Goal: Information Seeking & Learning: Learn about a topic

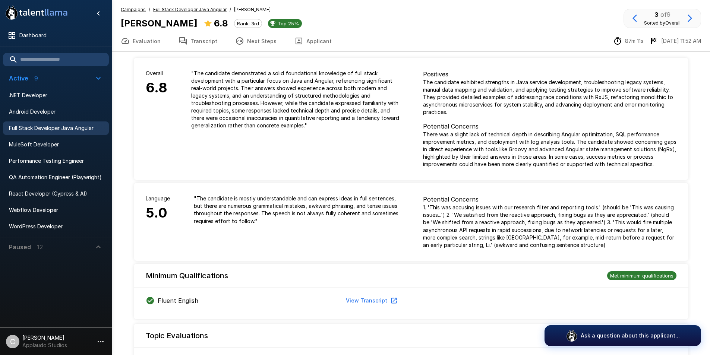
click at [311, 39] on button "Applicant" at bounding box center [312, 41] width 55 height 21
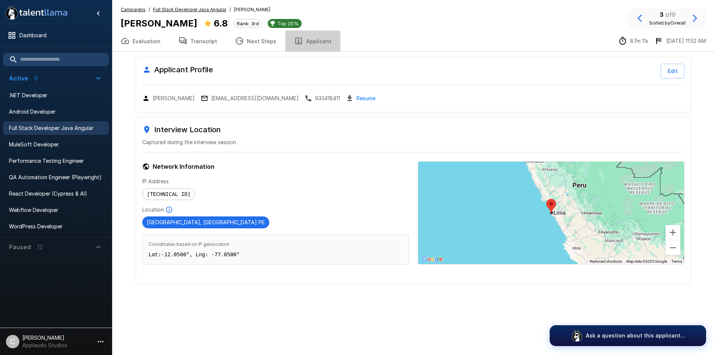
click at [308, 47] on button "Applicant" at bounding box center [312, 41] width 55 height 21
click at [206, 50] on button "Transcript" at bounding box center [197, 41] width 57 height 21
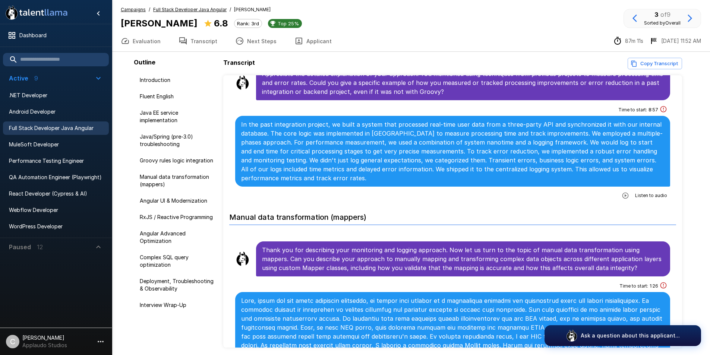
scroll to position [1354, 0]
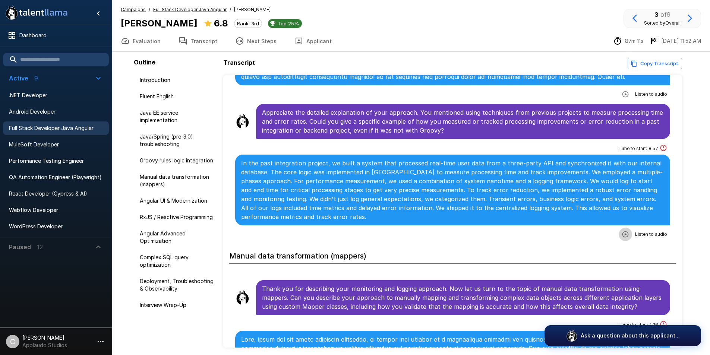
click at [623, 235] on icon "button" at bounding box center [625, 234] width 6 height 6
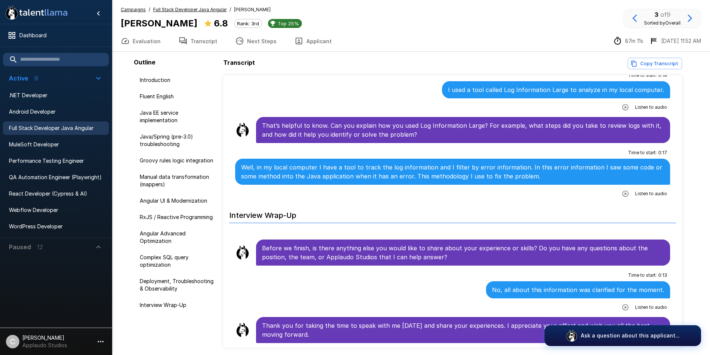
scroll to position [28, 0]
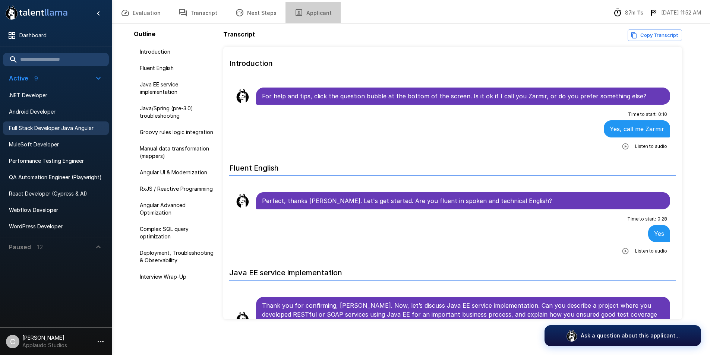
click at [317, 15] on button "Applicant" at bounding box center [312, 12] width 55 height 21
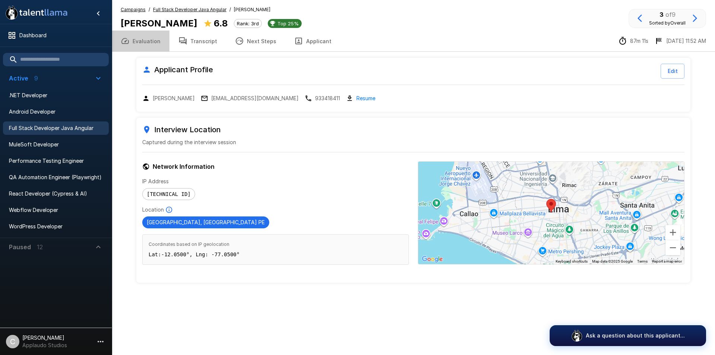
click at [149, 35] on button "Evaluation" at bounding box center [141, 41] width 58 height 21
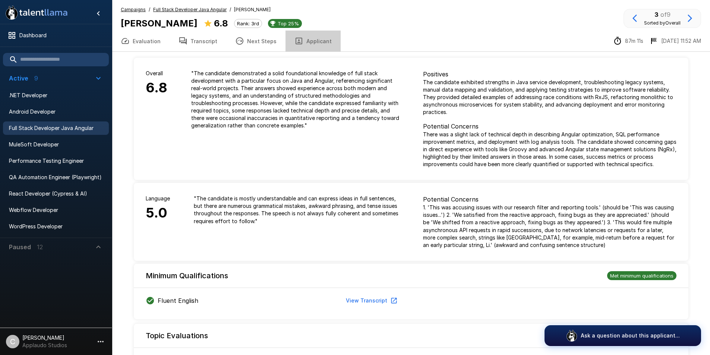
click at [314, 39] on button "Applicant" at bounding box center [312, 41] width 55 height 21
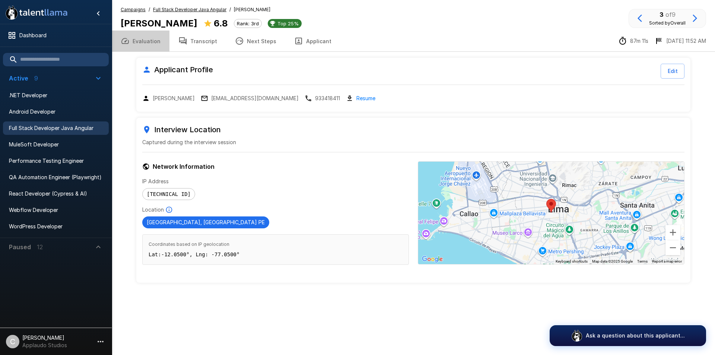
click at [154, 39] on button "Evaluation" at bounding box center [141, 41] width 58 height 21
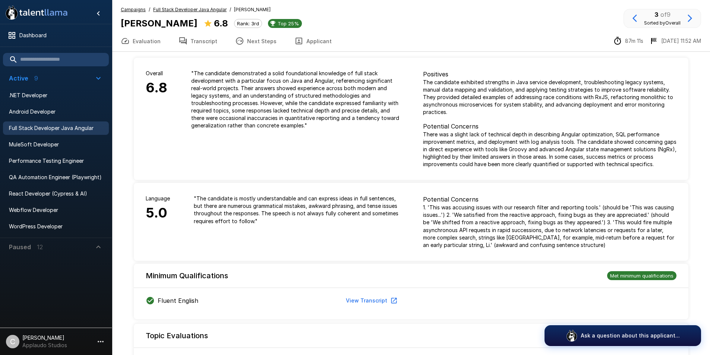
click at [190, 45] on button "Transcript" at bounding box center [197, 41] width 57 height 21
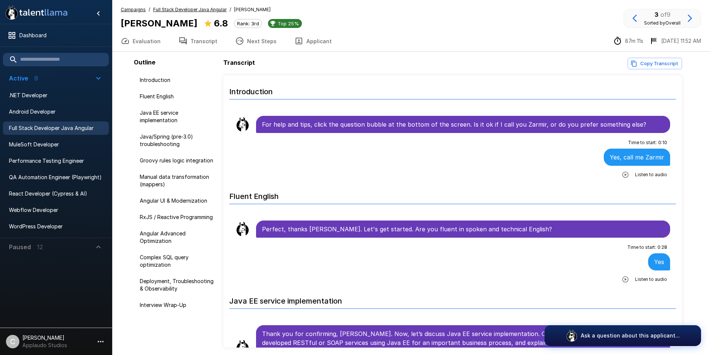
click at [301, 38] on button "Applicant" at bounding box center [312, 41] width 55 height 21
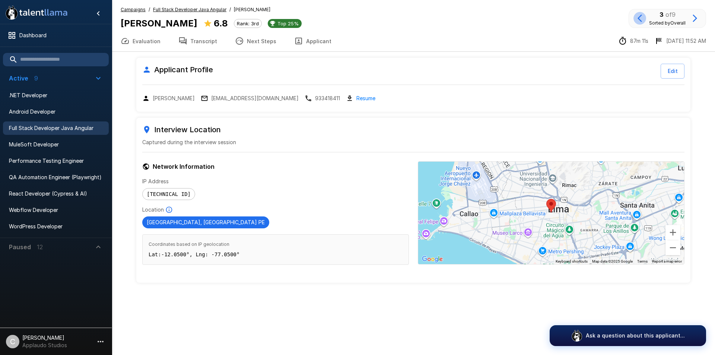
click at [637, 19] on icon "button" at bounding box center [639, 18] width 9 height 9
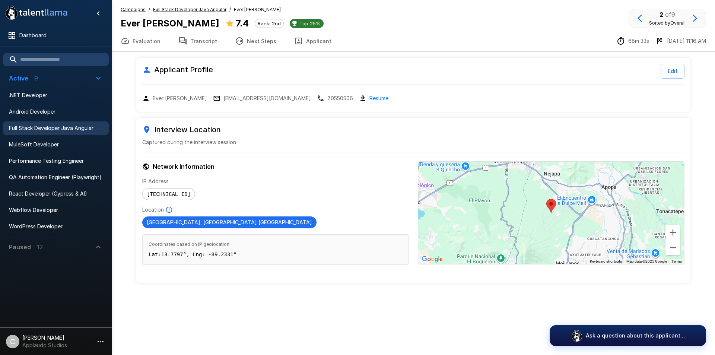
click at [323, 38] on button "Applicant" at bounding box center [312, 41] width 55 height 21
click at [305, 45] on button "Applicant" at bounding box center [312, 41] width 55 height 21
click at [193, 45] on button "Transcript" at bounding box center [197, 41] width 57 height 21
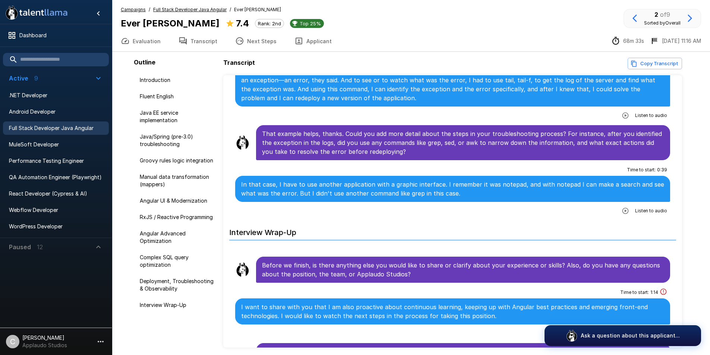
scroll to position [2944, 0]
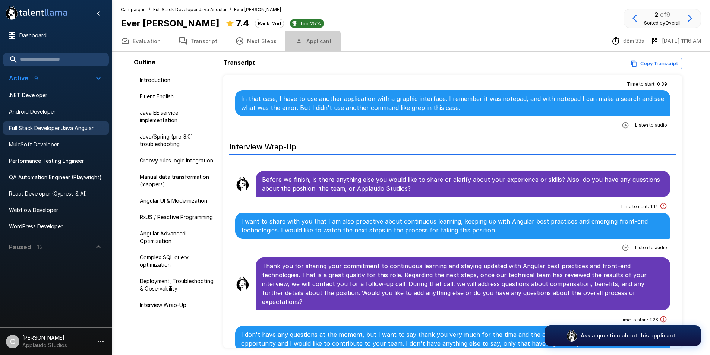
click at [303, 43] on button "Applicant" at bounding box center [312, 41] width 55 height 21
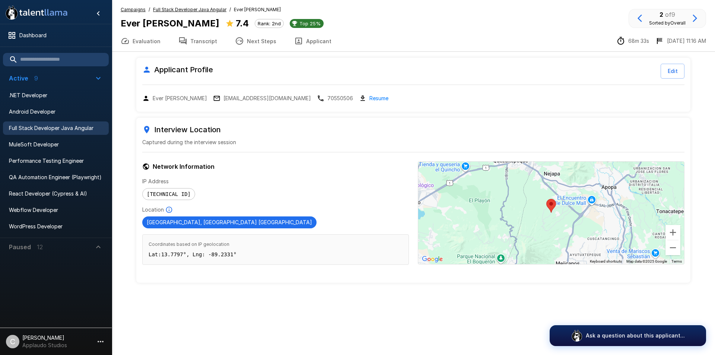
click at [640, 17] on icon "button" at bounding box center [640, 18] width 4 height 7
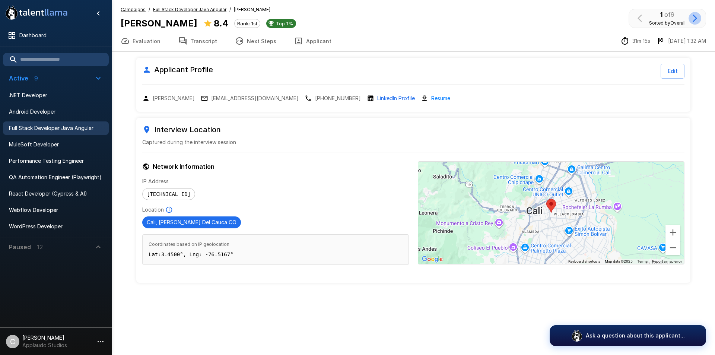
click at [692, 18] on icon "button" at bounding box center [695, 18] width 9 height 9
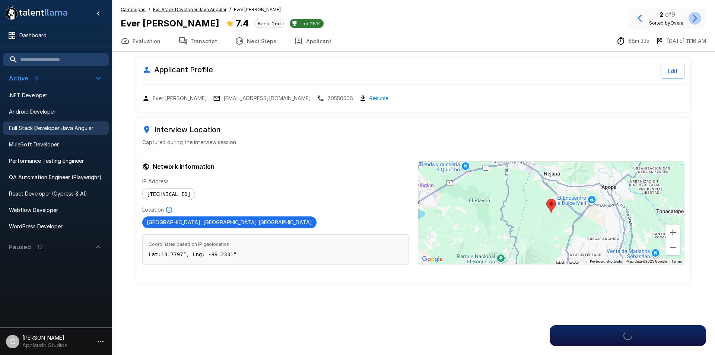
click at [692, 18] on icon "button" at bounding box center [695, 18] width 9 height 9
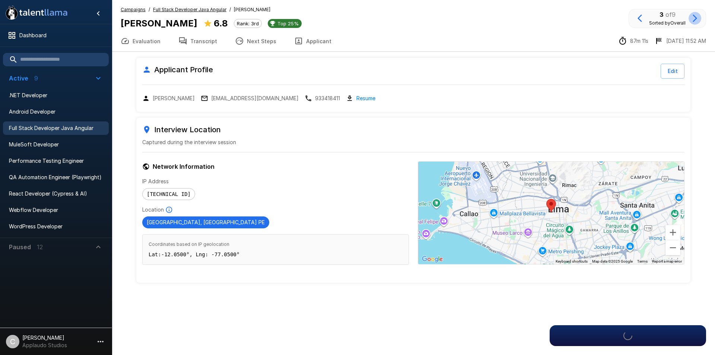
click at [692, 18] on icon "button" at bounding box center [695, 18] width 9 height 9
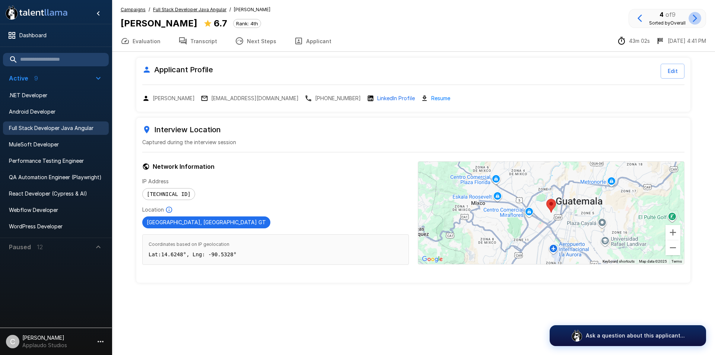
click at [692, 18] on icon "button" at bounding box center [695, 18] width 9 height 9
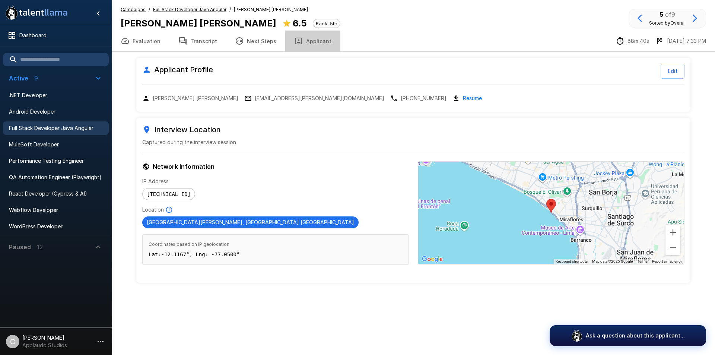
click at [317, 42] on button "Applicant" at bounding box center [312, 41] width 55 height 21
click at [311, 42] on button "Applicant" at bounding box center [312, 41] width 55 height 21
click at [178, 45] on icon "button" at bounding box center [182, 41] width 9 height 9
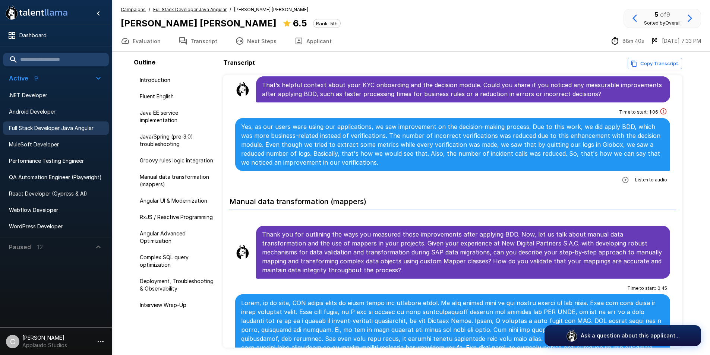
scroll to position [1478, 0]
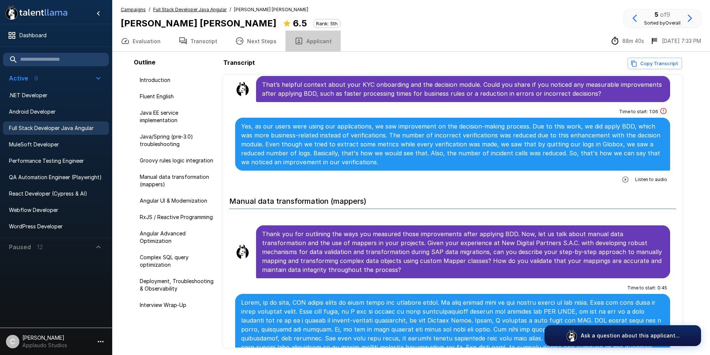
click at [322, 43] on button "Applicant" at bounding box center [312, 41] width 55 height 21
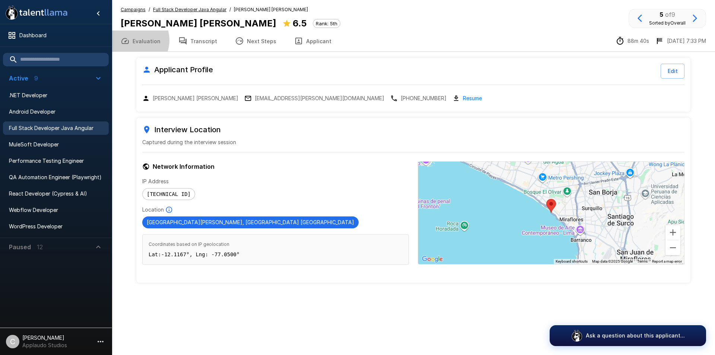
click at [134, 40] on button "Evaluation" at bounding box center [141, 41] width 58 height 21
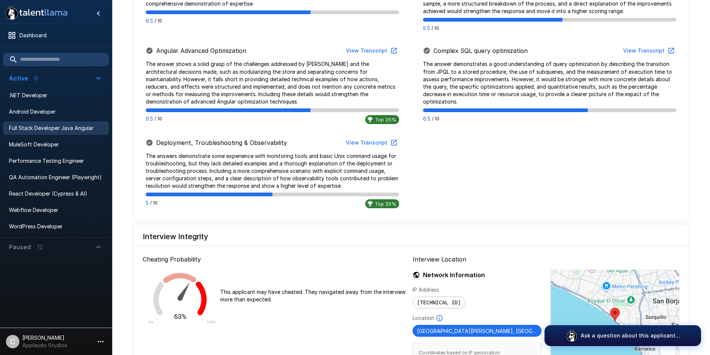
scroll to position [708, 0]
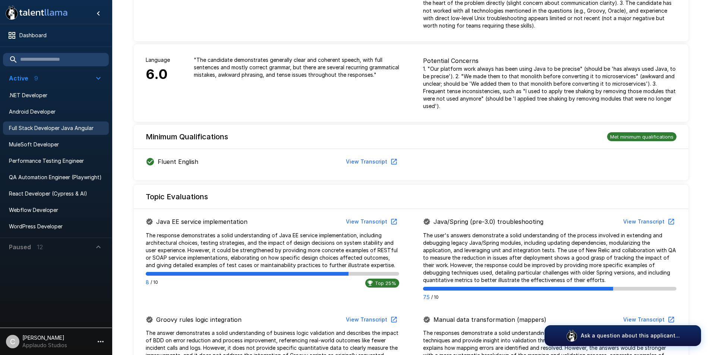
scroll to position [0, 0]
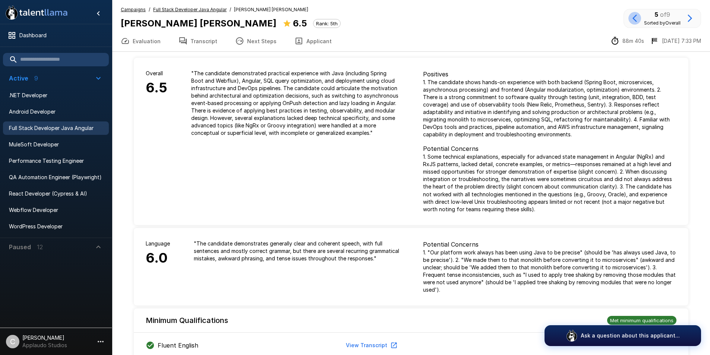
click at [635, 19] on icon "button" at bounding box center [634, 18] width 9 height 9
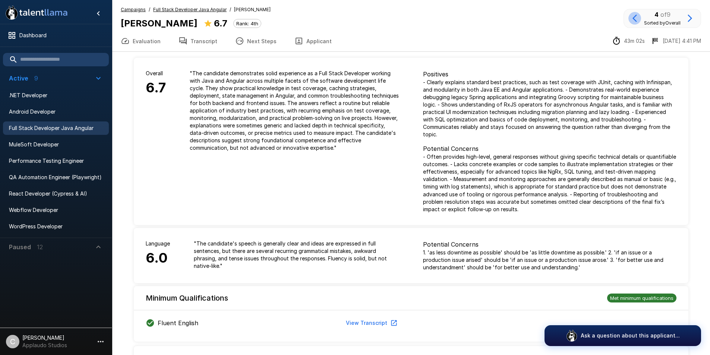
click at [635, 19] on icon "button" at bounding box center [634, 18] width 9 height 9
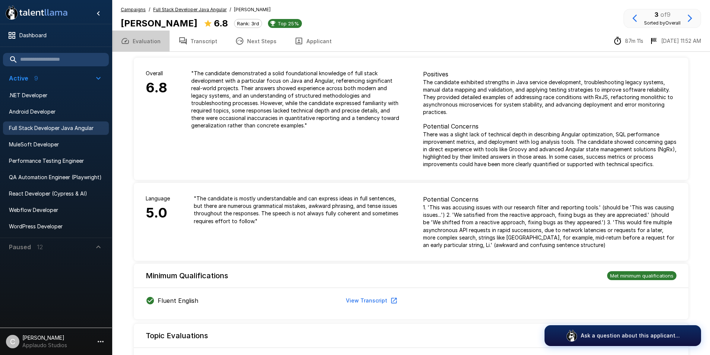
click at [142, 37] on button "Evaluation" at bounding box center [141, 41] width 58 height 21
click at [204, 44] on button "Transcript" at bounding box center [197, 41] width 57 height 21
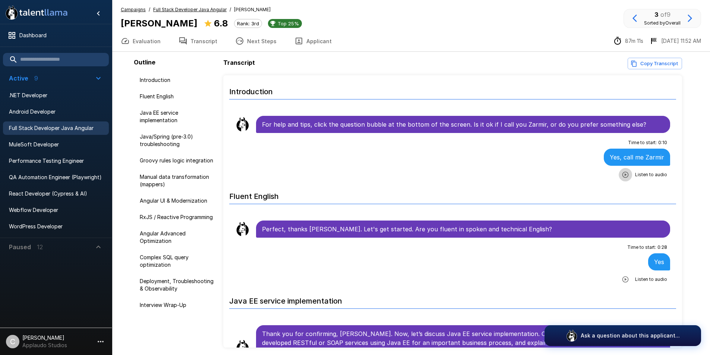
click at [621, 172] on icon "button" at bounding box center [624, 174] width 7 height 7
click at [623, 279] on icon "button" at bounding box center [624, 279] width 7 height 7
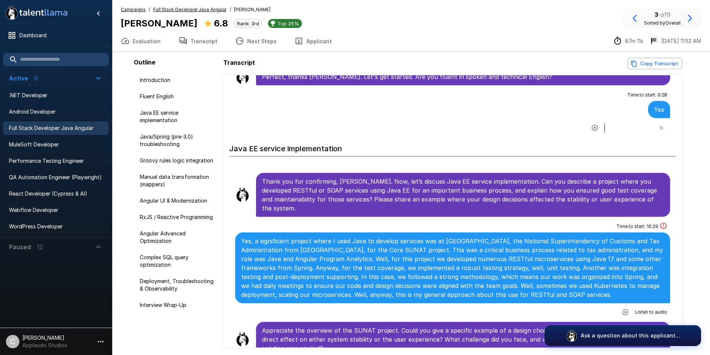
scroll to position [152, 0]
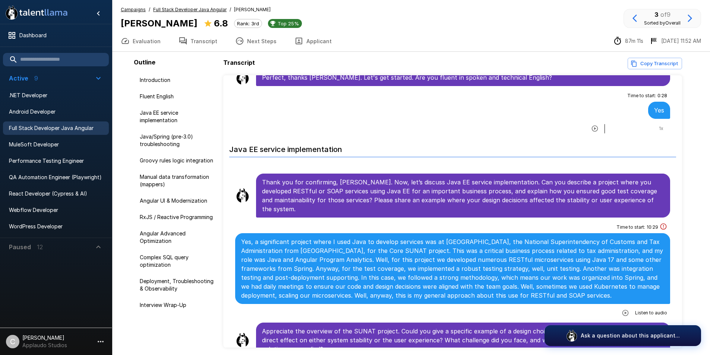
click at [592, 129] on icon "button" at bounding box center [595, 129] width 6 height 6
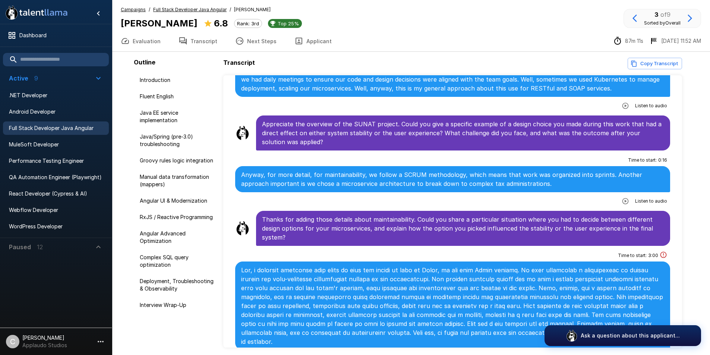
scroll to position [359, 0]
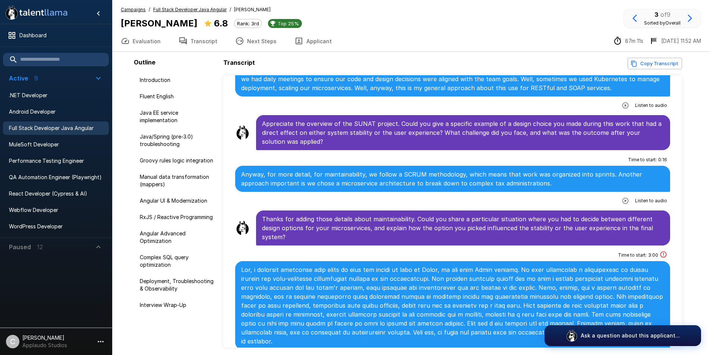
click at [621, 199] on icon "button" at bounding box center [624, 200] width 7 height 7
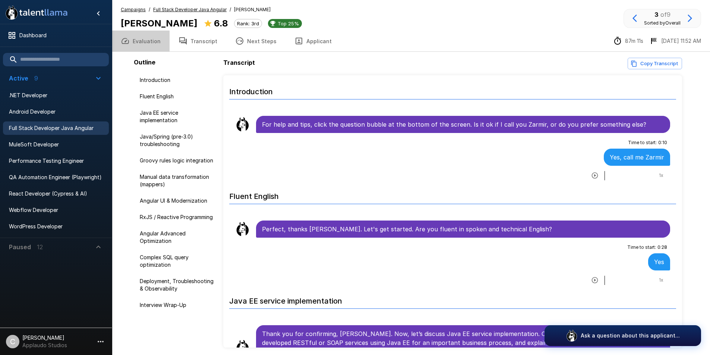
click at [155, 42] on button "Evaluation" at bounding box center [141, 41] width 58 height 21
